Goal: Task Accomplishment & Management: Manage account settings

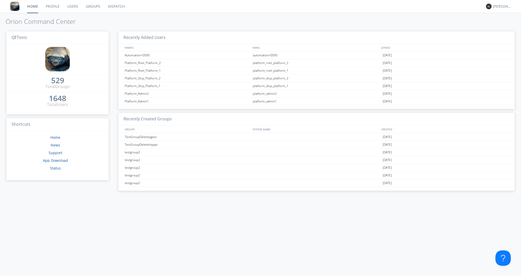
click at [111, 5] on link "Dispatch" at bounding box center [116, 6] width 25 height 13
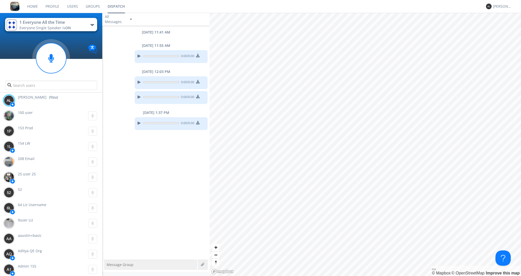
click at [85, 8] on link "Groups" at bounding box center [93, 6] width 22 height 13
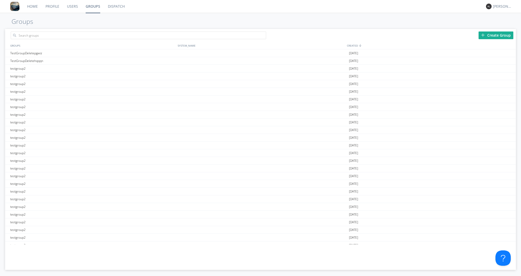
click at [487, 35] on div "Create Group" at bounding box center [496, 35] width 35 height 8
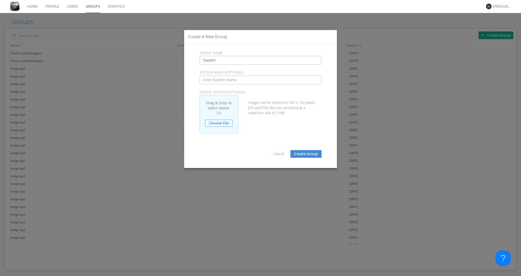
type input "TestH!!!"
click at [311, 154] on button "Create Group" at bounding box center [305, 154] width 31 height 8
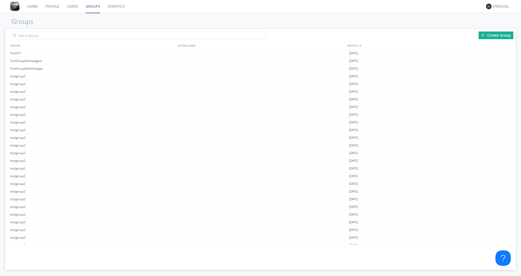
click at [331, 257] on div "GROUPS SYSTEM_NAME CREATED TestH!!! [DATE] TestGroupDeletepgwiz [DATE] TestGrou…" at bounding box center [260, 150] width 511 height 217
click at [82, 34] on input "text" at bounding box center [138, 35] width 255 height 8
click at [72, 6] on link "Users" at bounding box center [72, 6] width 19 height 13
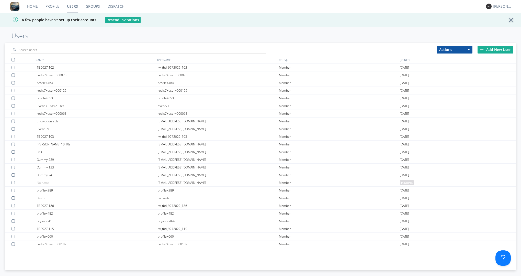
click at [74, 34] on h1 "Users" at bounding box center [260, 35] width 521 height 7
click at [62, 52] on input "text" at bounding box center [138, 50] width 255 height 8
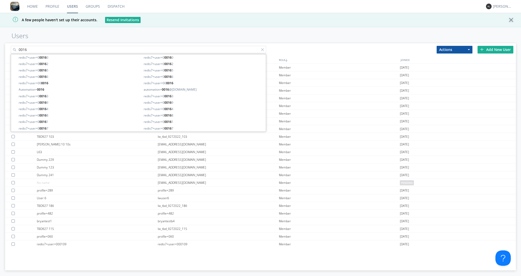
click at [18, 49] on input "0016" at bounding box center [138, 50] width 255 height 8
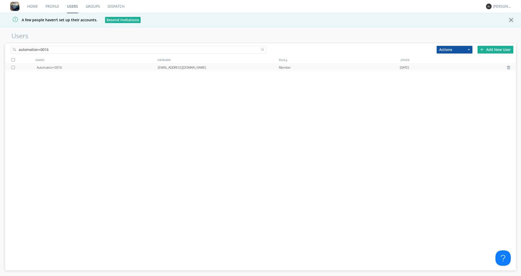
click at [185, 69] on div "[EMAIL_ADDRESS][DOMAIN_NAME]" at bounding box center [218, 68] width 121 height 8
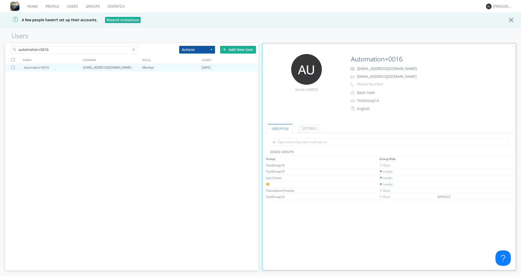
click at [255, 155] on div "Automation+0016 [EMAIL_ADDRESS][DOMAIN_NAME] Member [DATE]" at bounding box center [131, 156] width 253 height 184
click at [199, 265] on div "automation+0016 Actions Add to Group Delete User Edit Settings Export Users Add…" at bounding box center [131, 156] width 253 height 227
click at [159, 267] on div "automation+0016 Actions Add to Group Delete User Edit Settings Export Users Add…" at bounding box center [131, 156] width 253 height 227
click at [85, 47] on input "automation+0016" at bounding box center [74, 50] width 127 height 8
click at [88, 70] on div "automation+0102" at bounding box center [112, 68] width 59 height 8
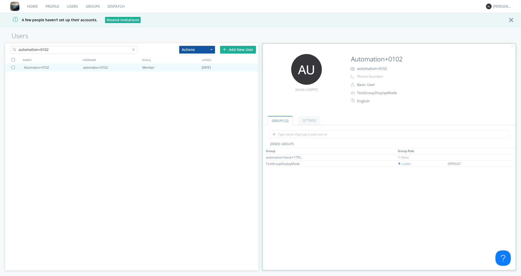
click at [309, 263] on div "Group Group Role automation+leave+1755551410.3062298 Basic TestGroupDisplayMode…" at bounding box center [389, 244] width 248 height 193
drag, startPoint x: 71, startPoint y: 49, endPoint x: 14, endPoint y: 49, distance: 57.3
click at [14, 49] on input "automation+0102" at bounding box center [74, 50] width 127 height 8
click at [330, 266] on div "Group Group Role automation+leave+1755551410.3062298 Basic TestGroupDisplayMode…" at bounding box center [389, 244] width 248 height 193
click at [58, 49] on input "automation+0102" at bounding box center [74, 50] width 127 height 8
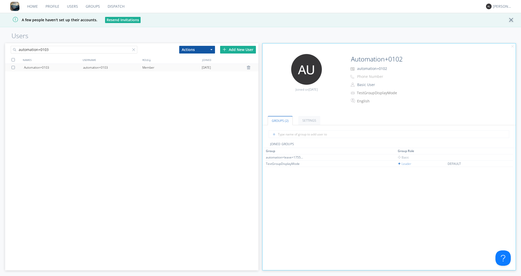
type input "automation+0103"
click at [96, 65] on div "automation+0103" at bounding box center [112, 68] width 59 height 8
click at [178, 272] on div "automation+0103 Actions Add to Group Delete User Edit Settings Export Users Add…" at bounding box center [260, 159] width 521 height 234
click at [309, 226] on div "Group Group Role automation+leave+1755551410.3062298 Basic TestGroupDisplayMode…" at bounding box center [389, 244] width 248 height 193
click at [463, 24] on div "A few people haven't set up their accounts. Resend Invitations" at bounding box center [260, 20] width 521 height 14
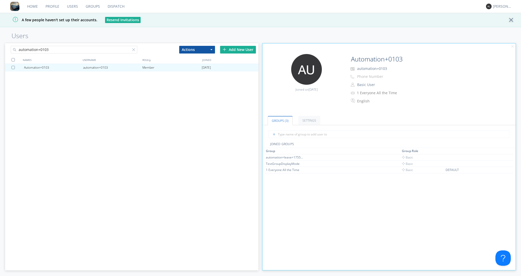
click at [315, 209] on div "Group Group Role automation+leave+1755551410.3062298 Basic TestGroupDisplayMode…" at bounding box center [389, 244] width 248 height 193
click at [496, 158] on img at bounding box center [498, 157] width 4 height 4
click at [496, 156] on img at bounding box center [498, 157] width 4 height 4
click at [280, 183] on div "Group Group Role automation+leave+1755551410.3062298 Basic TestGroupDisplayMode…" at bounding box center [389, 244] width 248 height 193
click at [365, 199] on div "Group Group Role automation+leave+1755551410.3062298 Basic TestGroupDisplayMode…" at bounding box center [389, 244] width 248 height 193
